Goal: Task Accomplishment & Management: Use online tool/utility

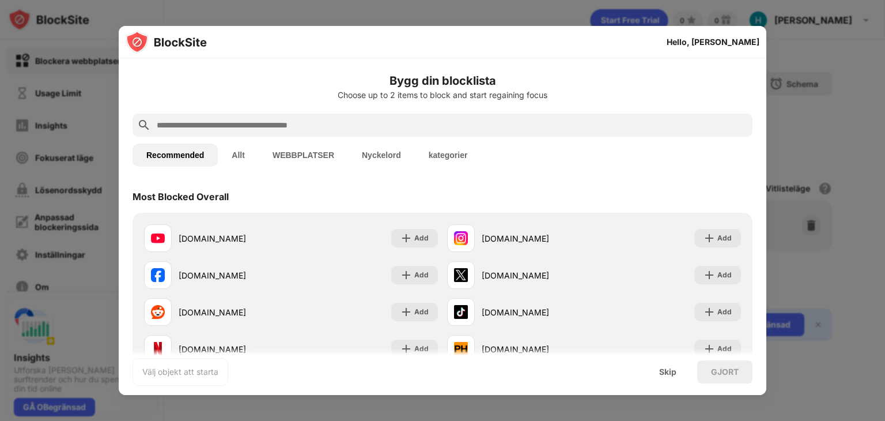
drag, startPoint x: 467, startPoint y: 134, endPoint x: 136, endPoint y: 93, distance: 333.9
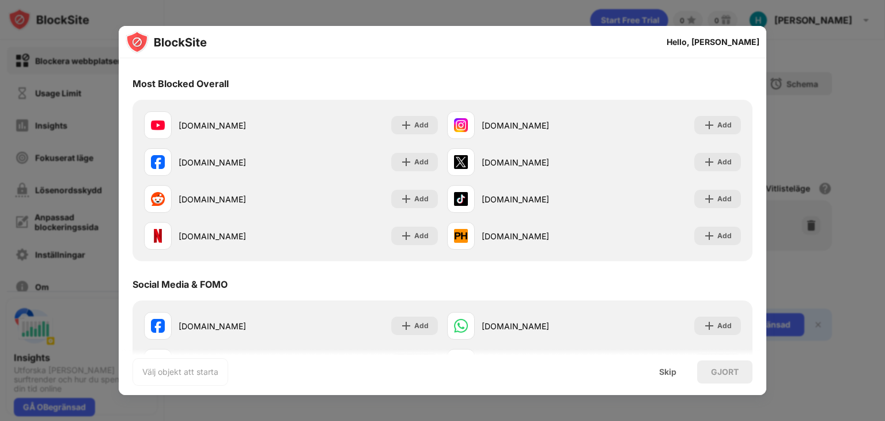
scroll to position [115, 0]
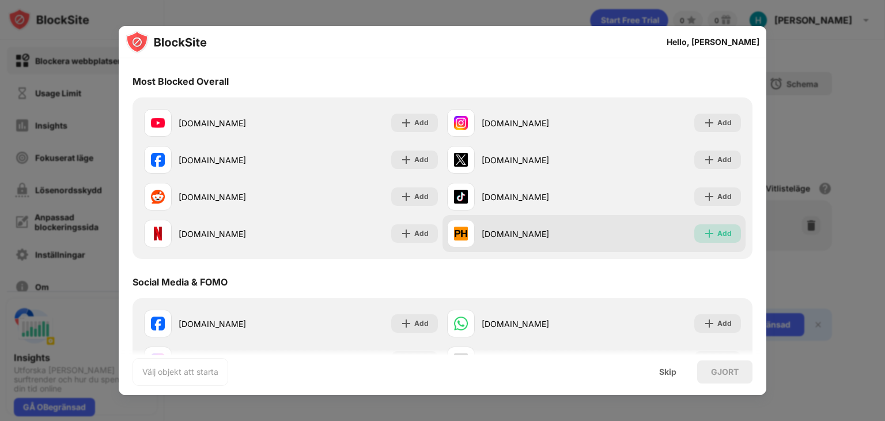
click at [708, 230] on div "Add" at bounding box center [717, 233] width 47 height 18
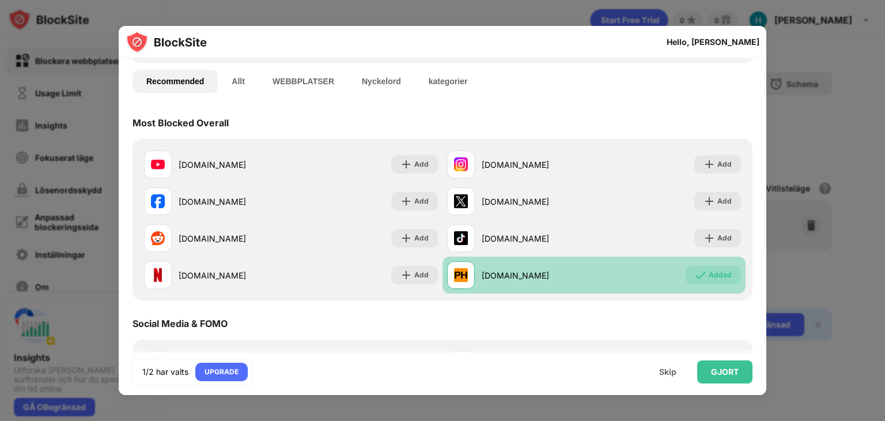
scroll to position [0, 0]
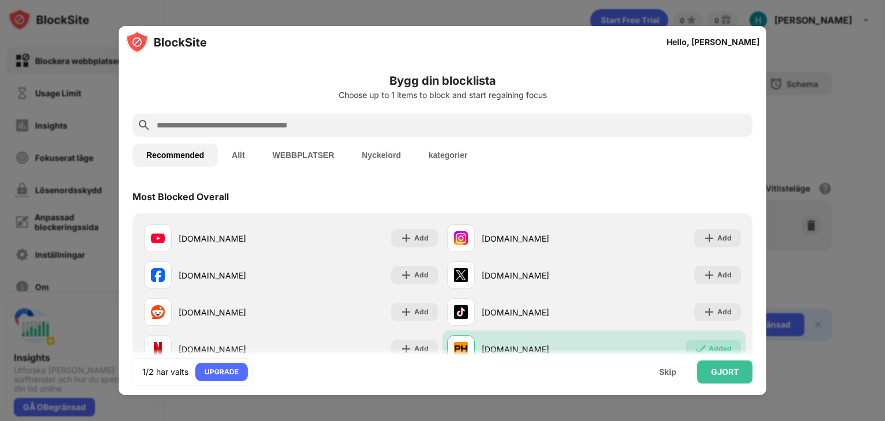
click at [441, 121] on input "text" at bounding box center [452, 125] width 592 height 14
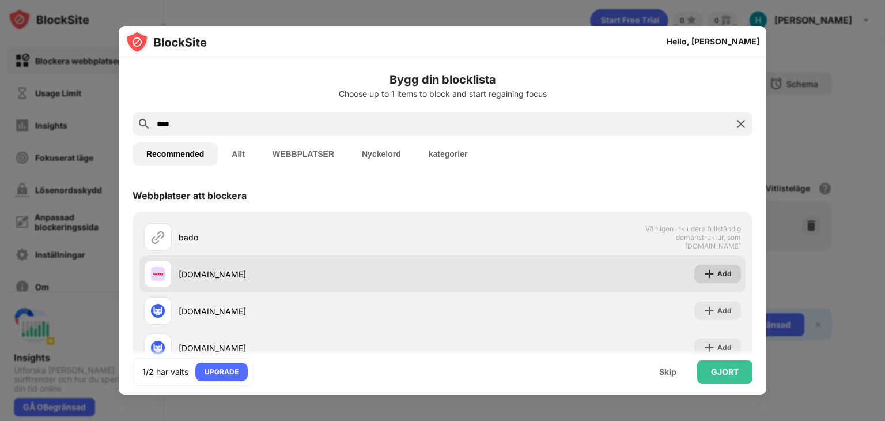
type input "****"
click at [694, 274] on div "Add" at bounding box center [717, 273] width 47 height 18
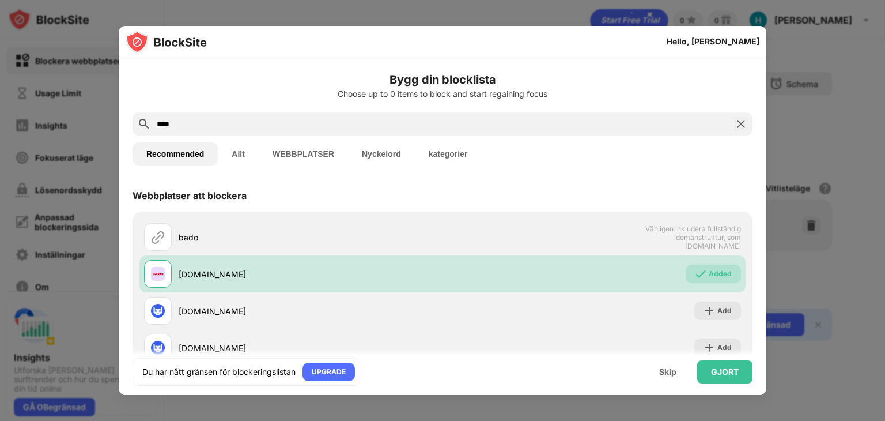
click at [389, 124] on input "****" at bounding box center [443, 124] width 574 height 14
click at [735, 128] on img at bounding box center [741, 124] width 14 height 14
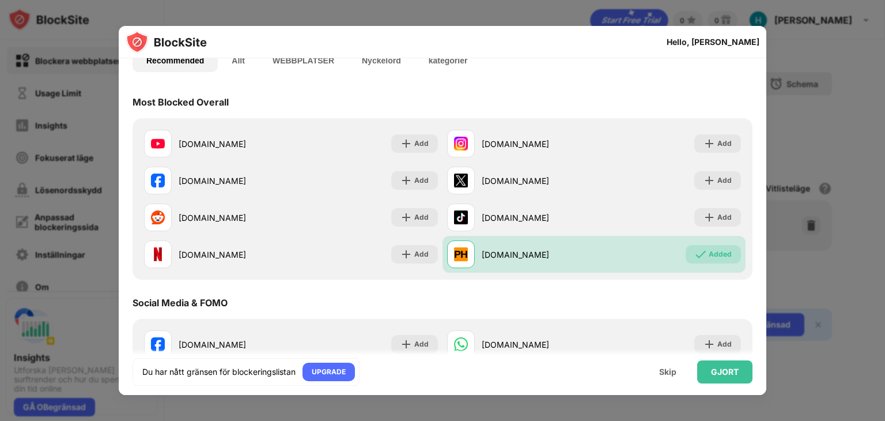
scroll to position [98, 0]
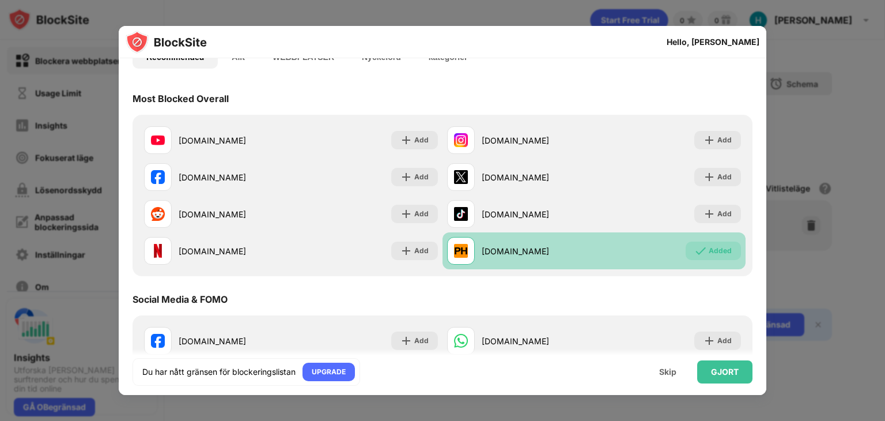
click at [709, 251] on div "Added" at bounding box center [720, 251] width 23 height 12
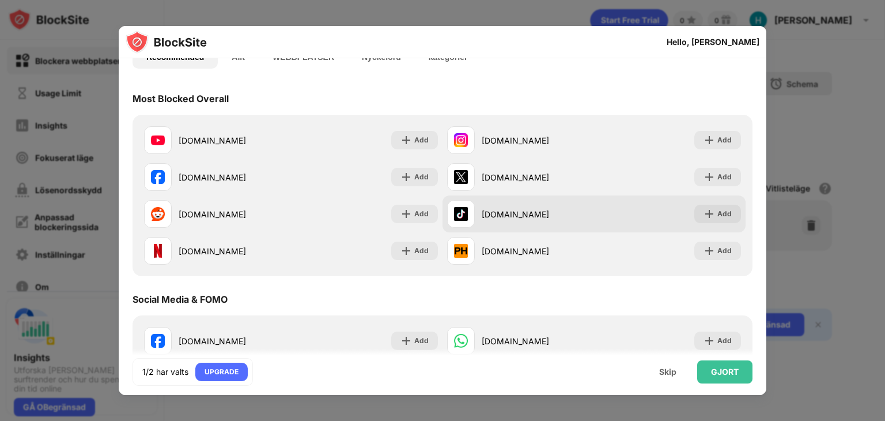
scroll to position [0, 0]
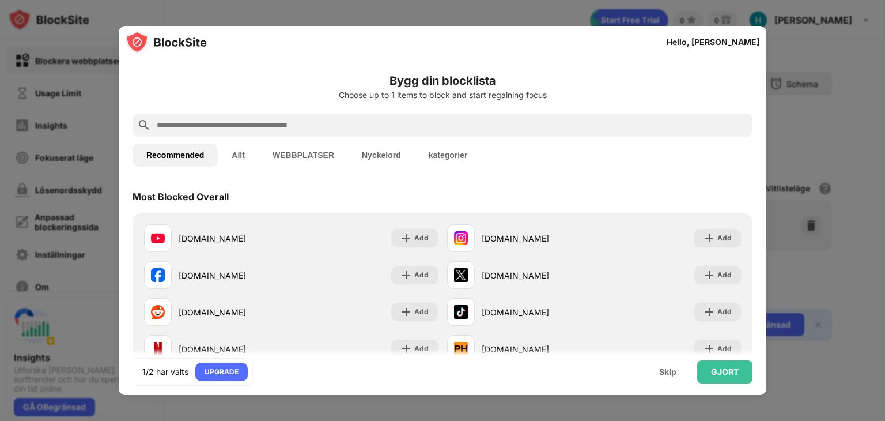
click at [510, 120] on input "text" at bounding box center [452, 125] width 592 height 14
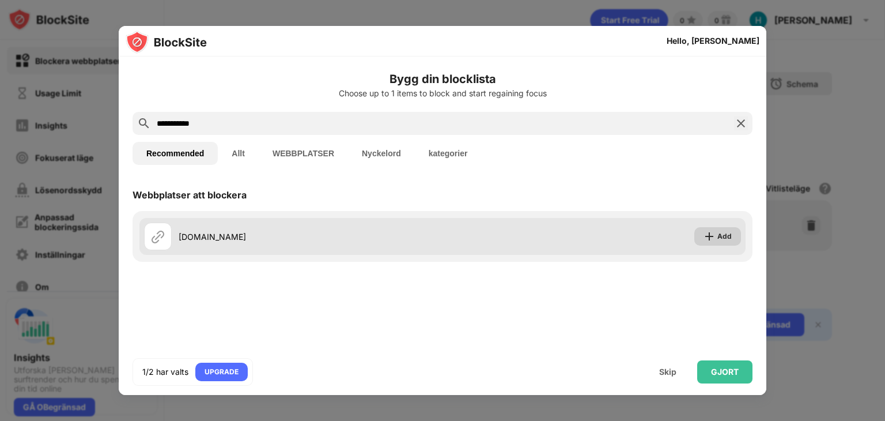
type input "**********"
click at [700, 240] on div "Add" at bounding box center [717, 236] width 47 height 18
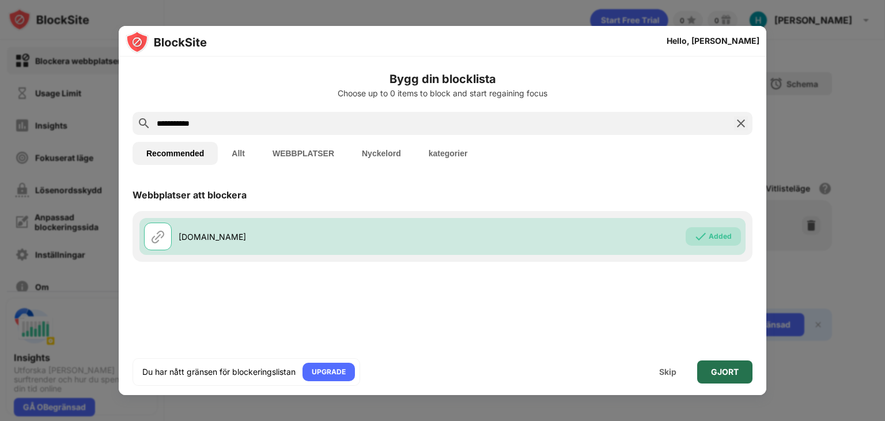
click at [717, 376] on div "GJORT" at bounding box center [724, 371] width 55 height 23
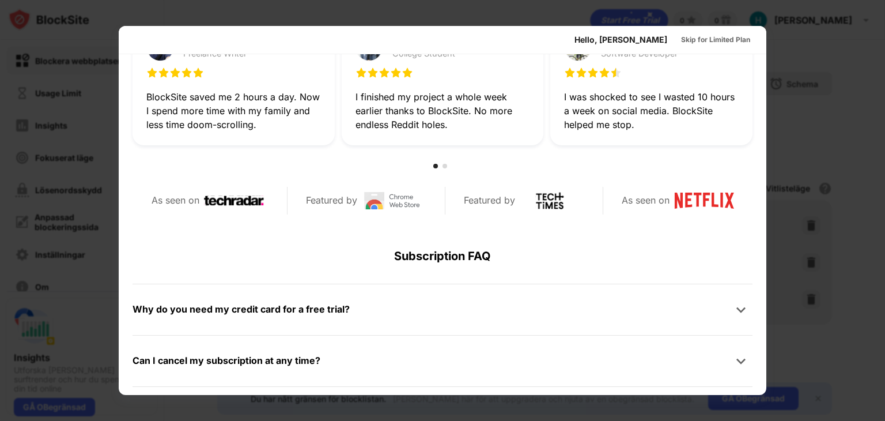
scroll to position [562, 0]
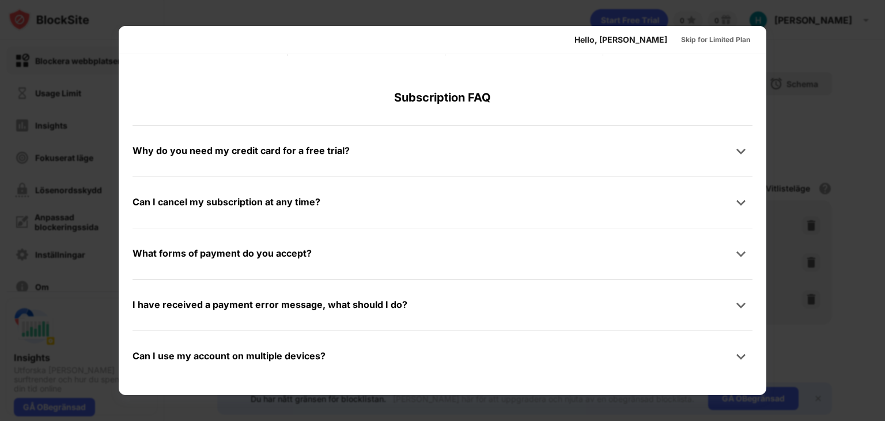
click at [795, 46] on div at bounding box center [442, 210] width 885 height 421
click at [741, 5] on div at bounding box center [442, 210] width 885 height 421
click at [108, 147] on div at bounding box center [442, 210] width 885 height 421
